Goal: Navigation & Orientation: Find specific page/section

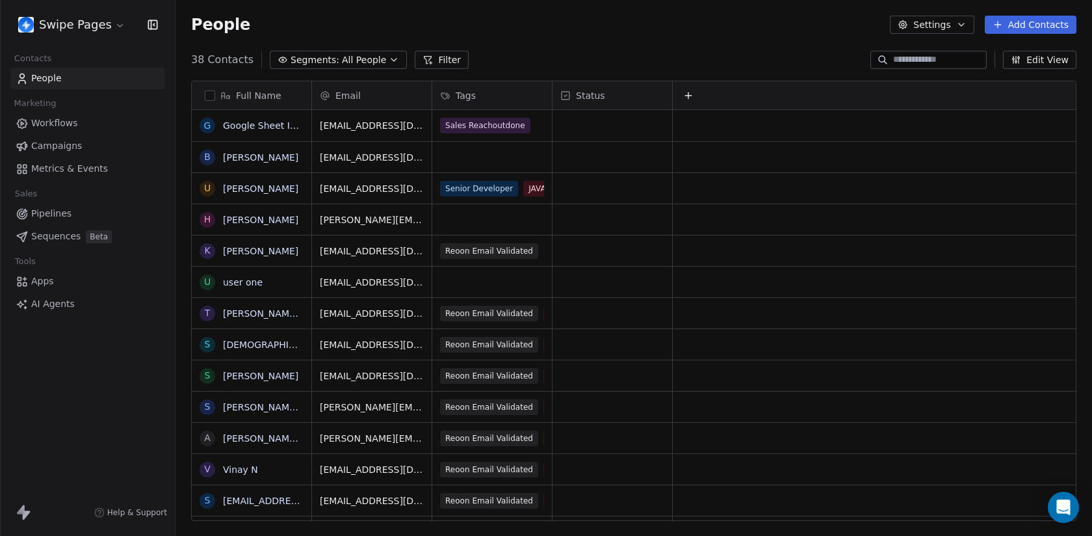
scroll to position [471, 916]
click at [500, 127] on span "Sales Reachoutdone" at bounding box center [486, 126] width 90 height 16
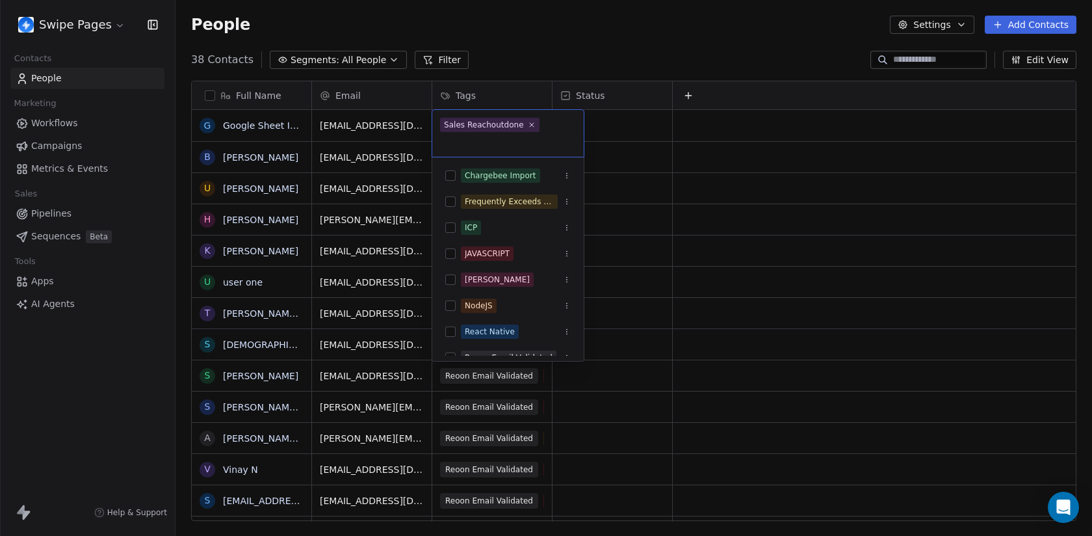
click at [516, 14] on html "Swipe Pages Contacts People Marketing Workflows Campaigns Metrics & Events Sale…" at bounding box center [546, 268] width 1092 height 536
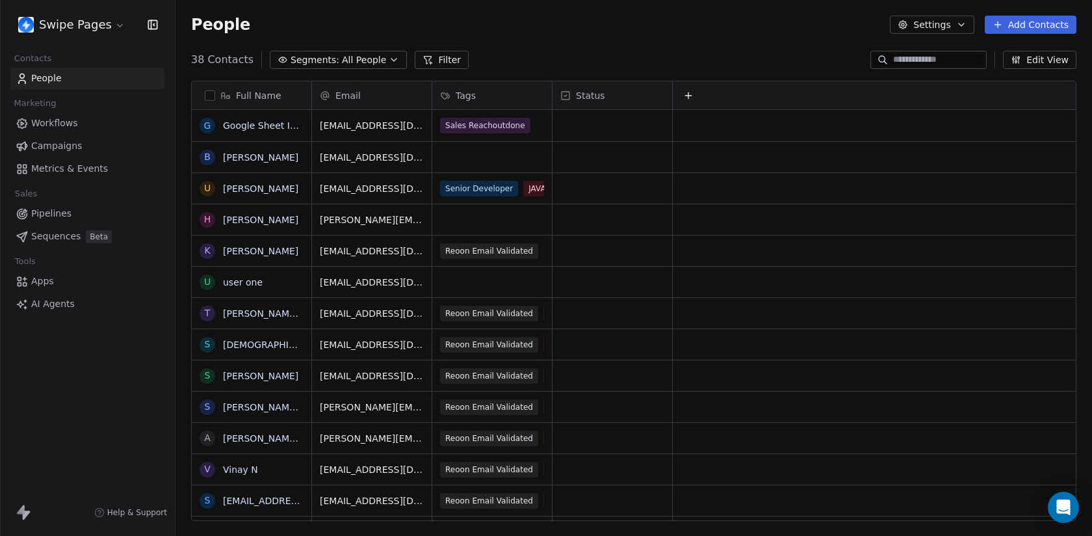
click at [74, 148] on span "Campaigns" at bounding box center [56, 146] width 51 height 14
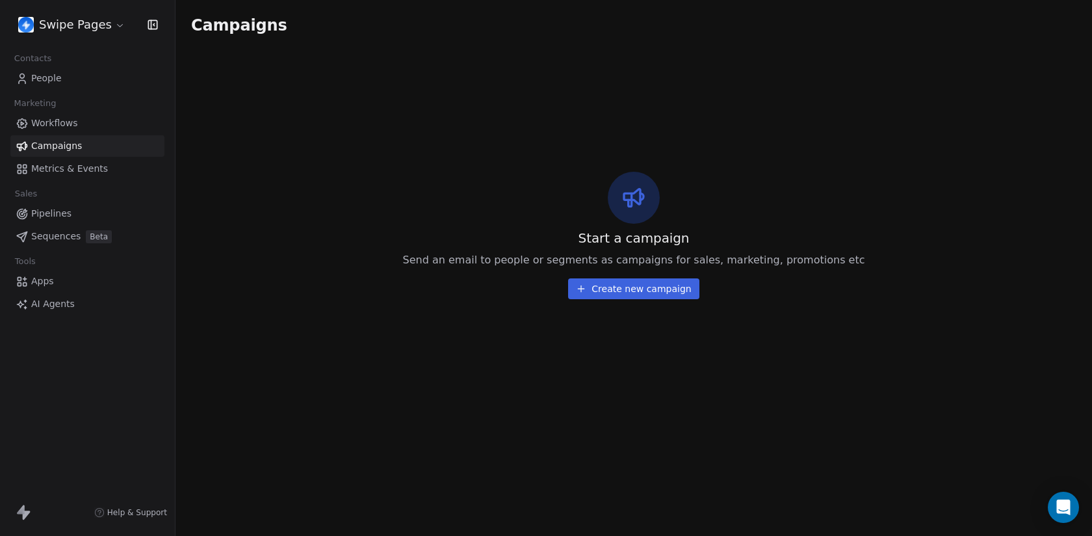
click at [79, 127] on link "Workflows" at bounding box center [87, 122] width 154 height 21
